Goal: Find specific page/section: Find specific page/section

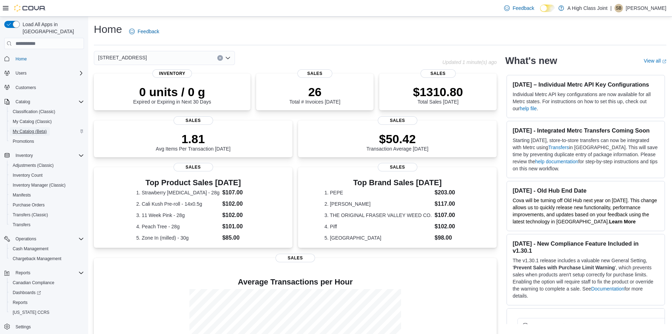
click at [25, 128] on span "My Catalog (Beta)" at bounding box center [30, 131] width 34 height 6
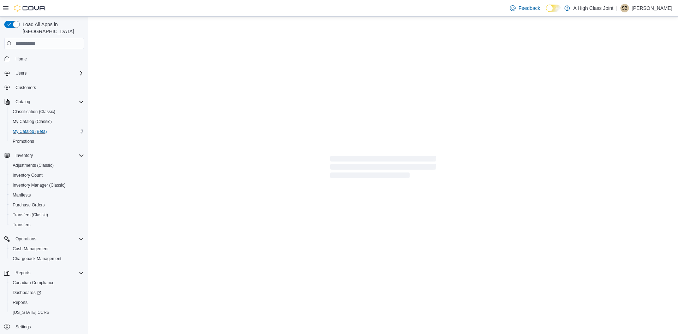
select select "**********"
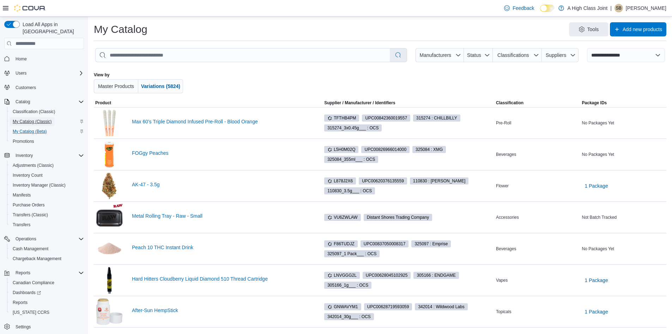
click at [24, 119] on span "My Catalog (Classic)" at bounding box center [32, 122] width 39 height 6
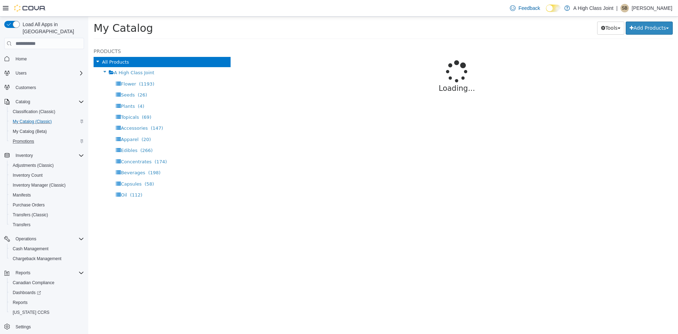
select select "**********"
